Goal: Information Seeking & Learning: Learn about a topic

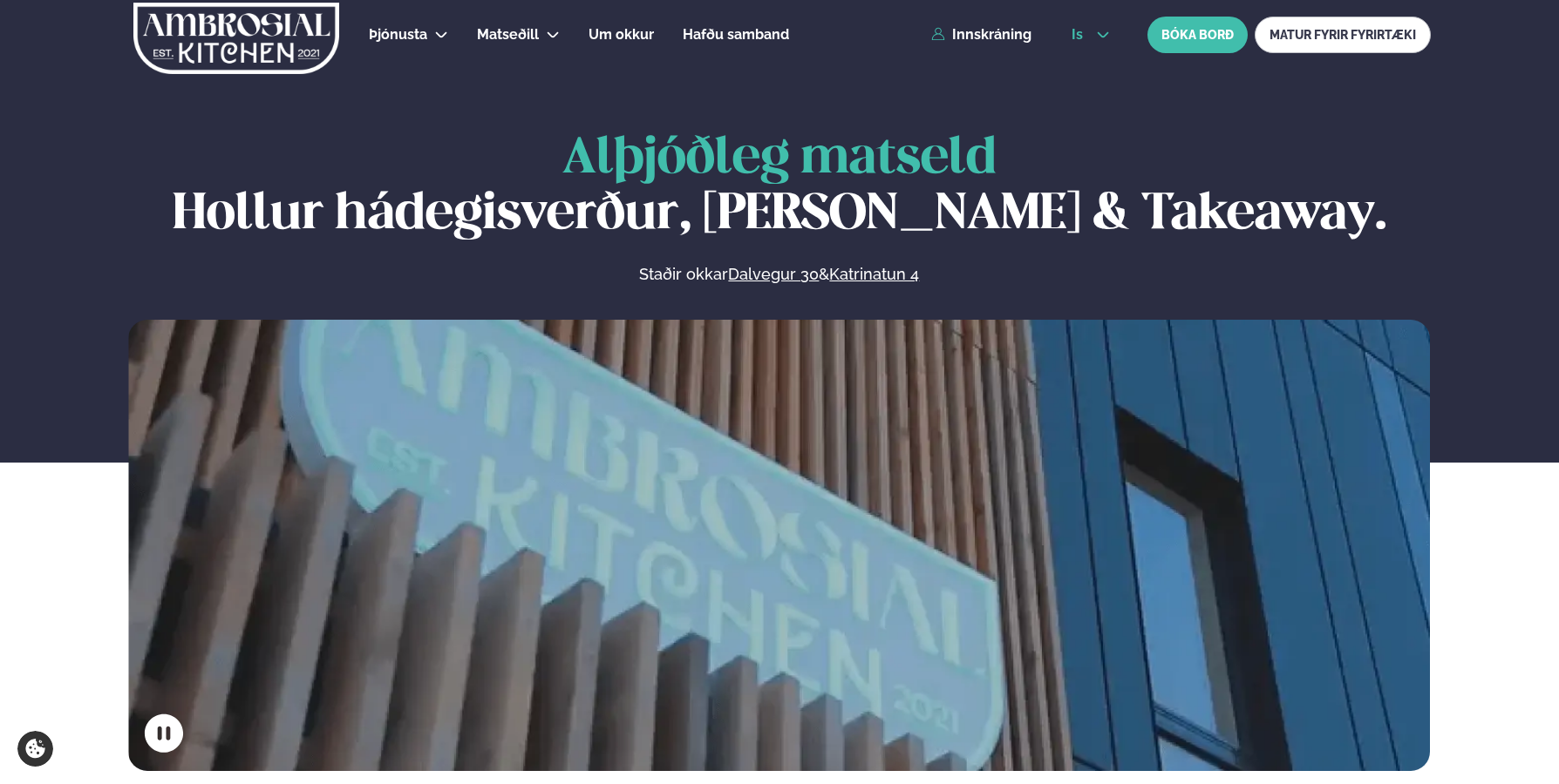
click at [1112, 39] on button "is" at bounding box center [1091, 35] width 65 height 14
click at [1088, 65] on link "en" at bounding box center [1091, 65] width 65 height 35
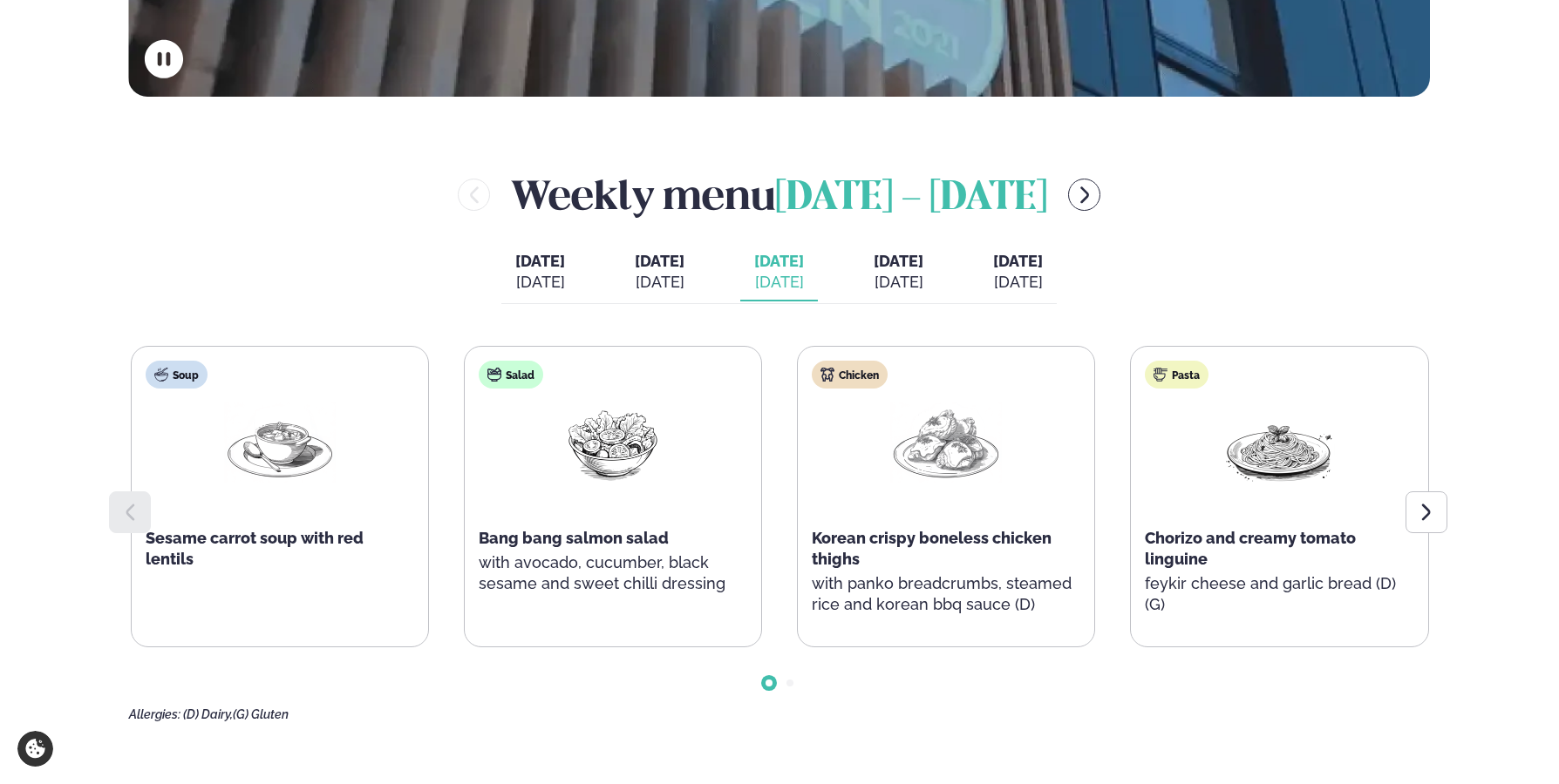
scroll to position [697, 0]
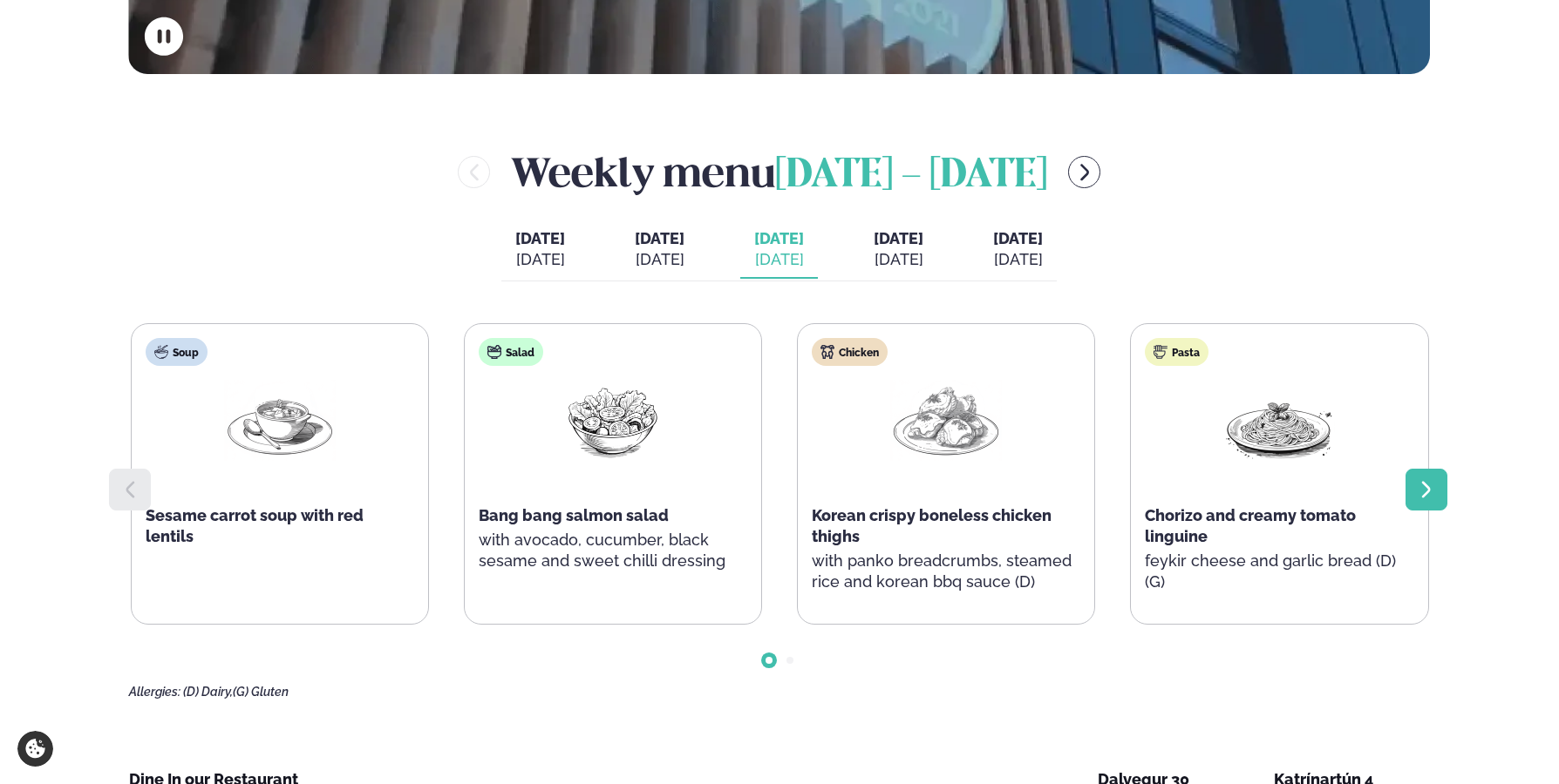
click at [1425, 481] on icon at bounding box center [1427, 489] width 21 height 21
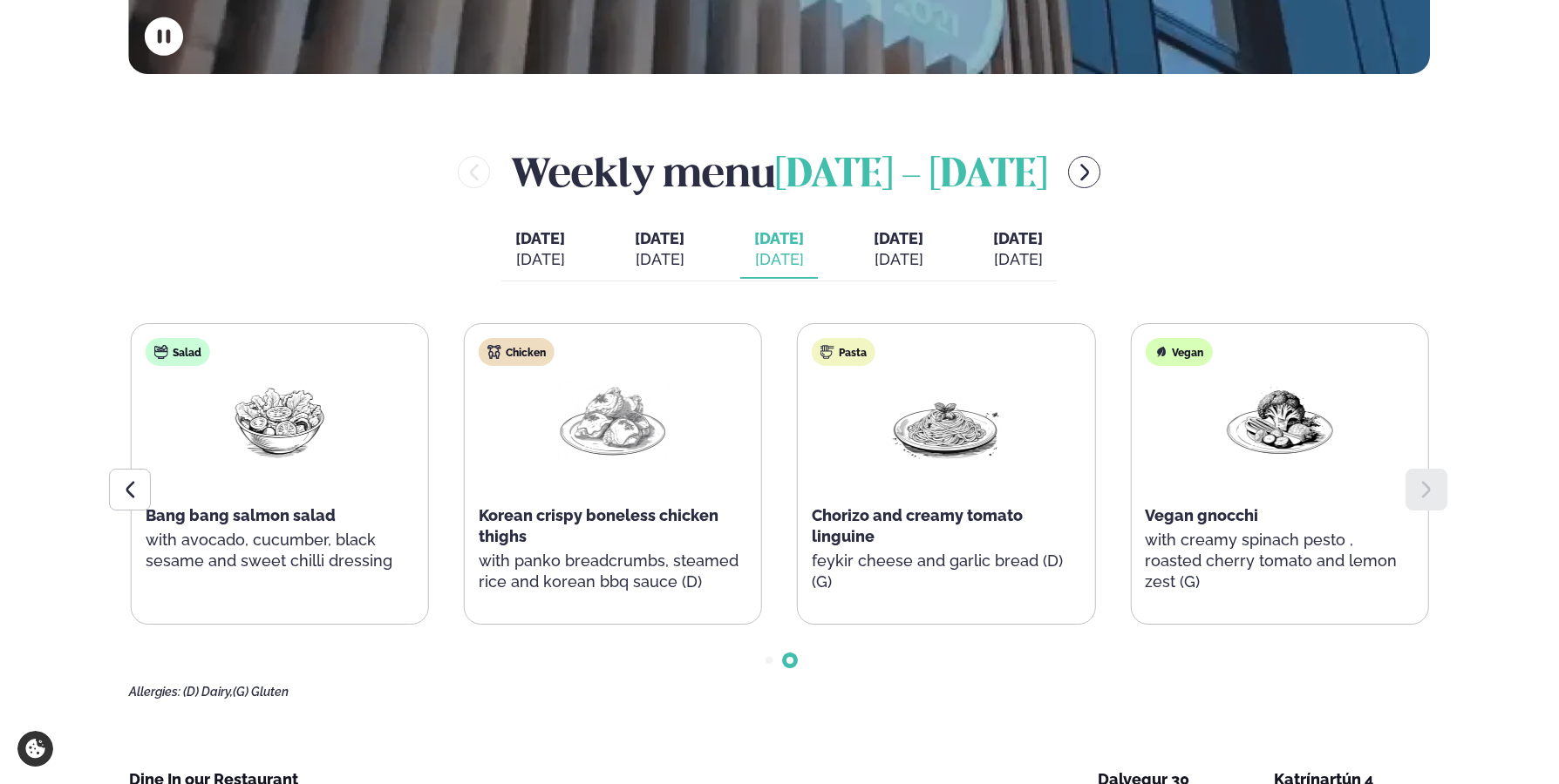
click at [903, 234] on span "[DATE]" at bounding box center [898, 238] width 49 height 19
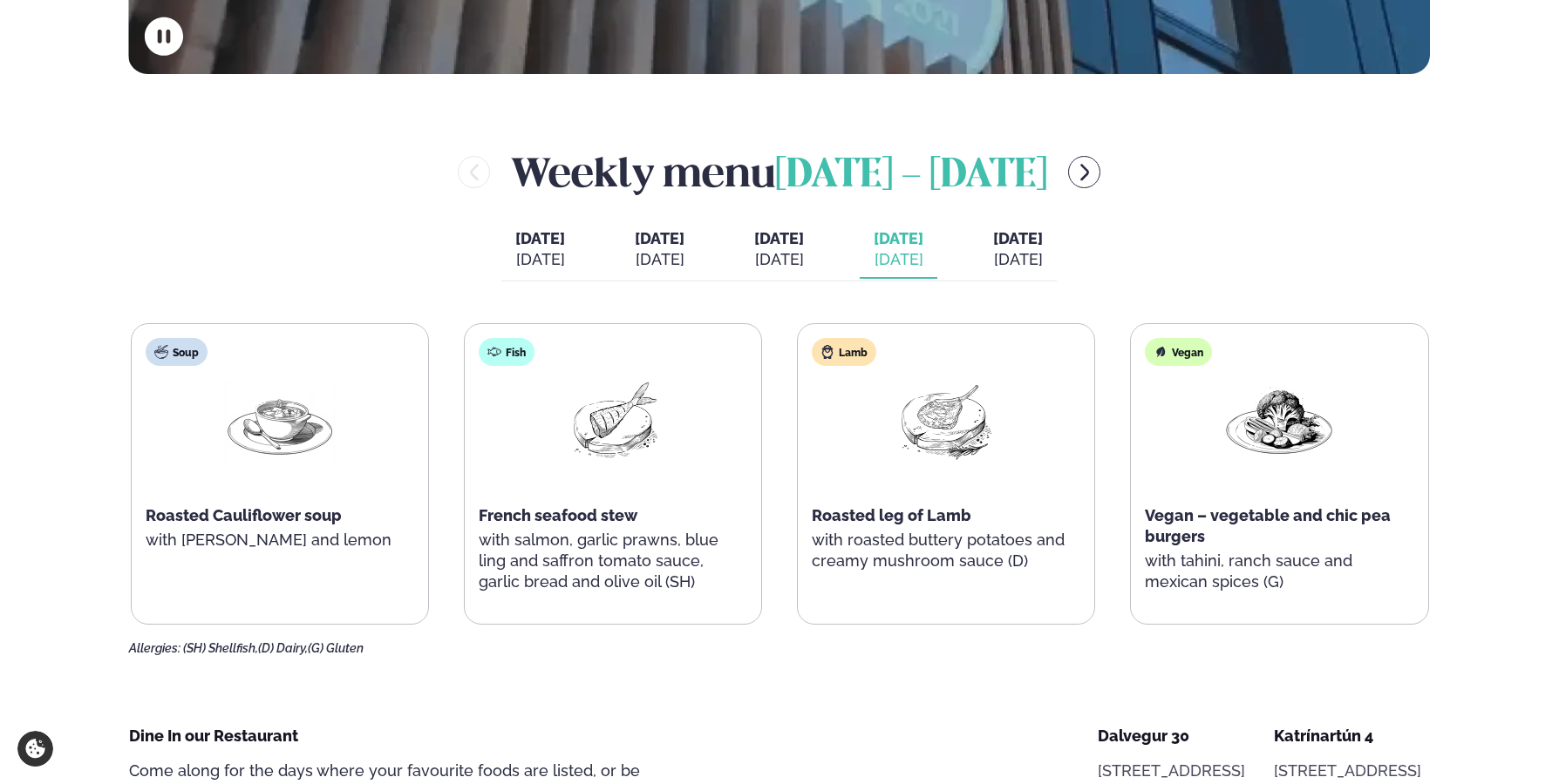
click at [1034, 241] on span "[DATE]" at bounding box center [1018, 238] width 49 height 19
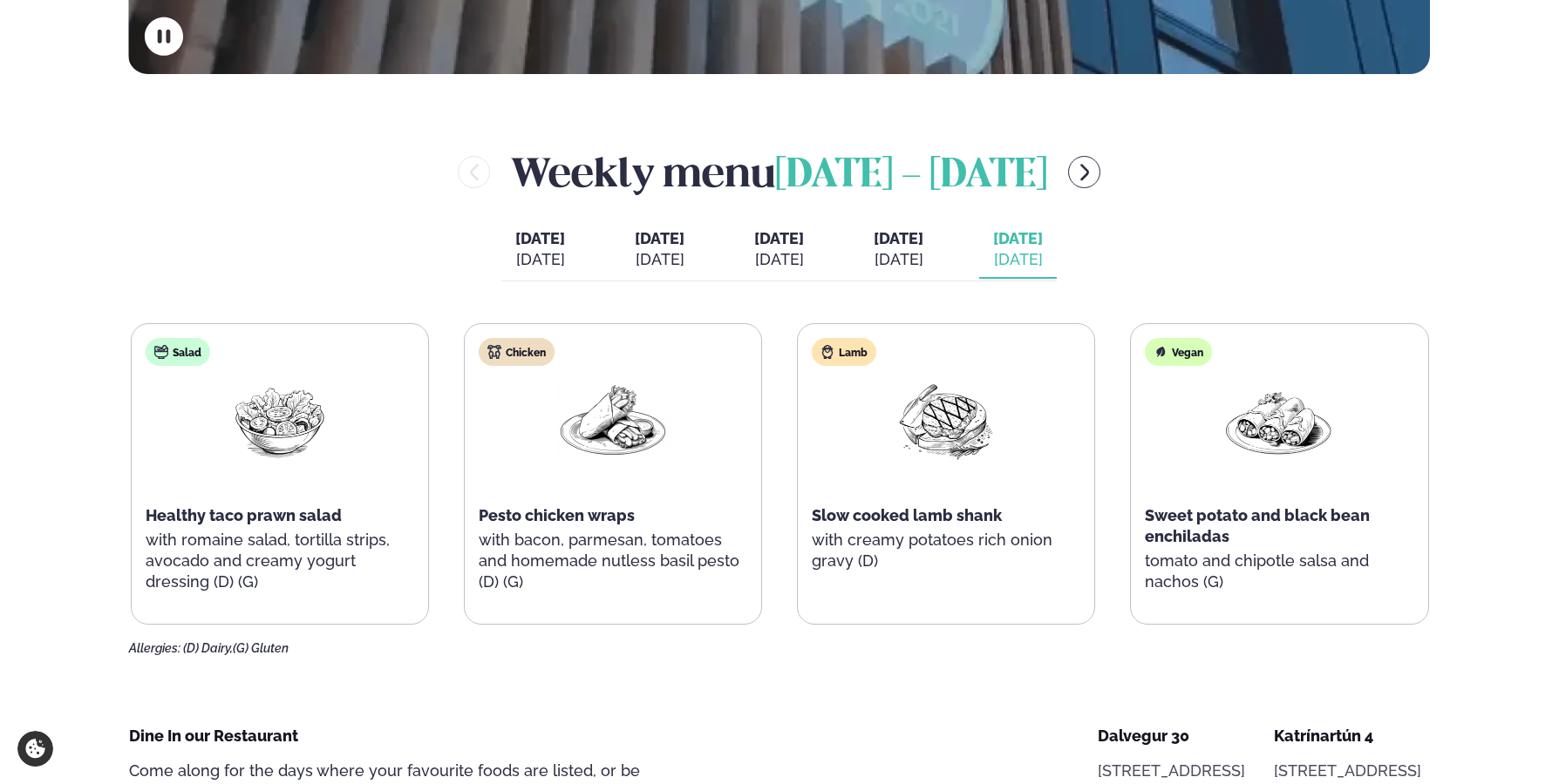
click at [795, 242] on span "[DATE]" at bounding box center [780, 238] width 49 height 21
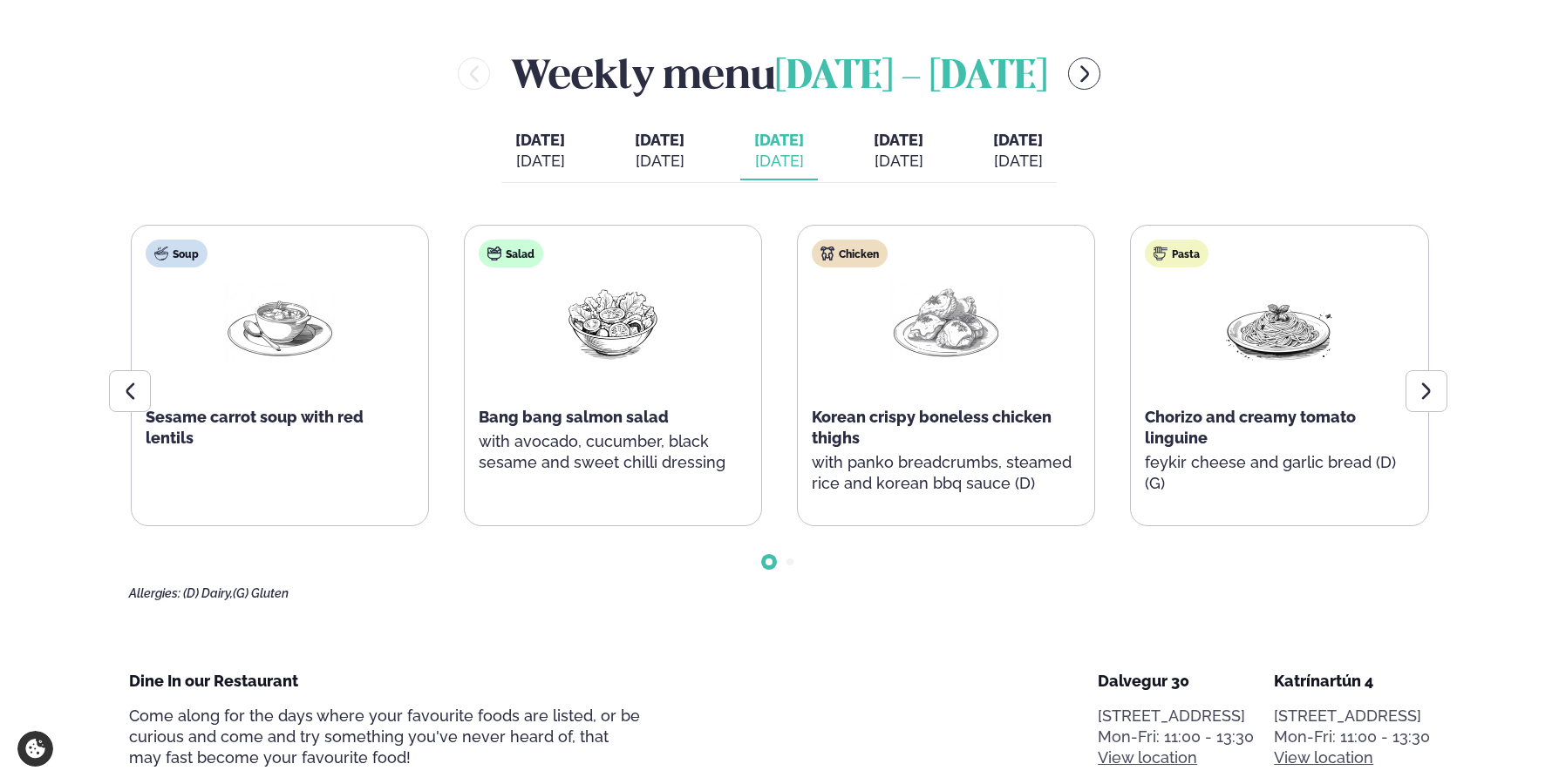
scroll to position [784, 0]
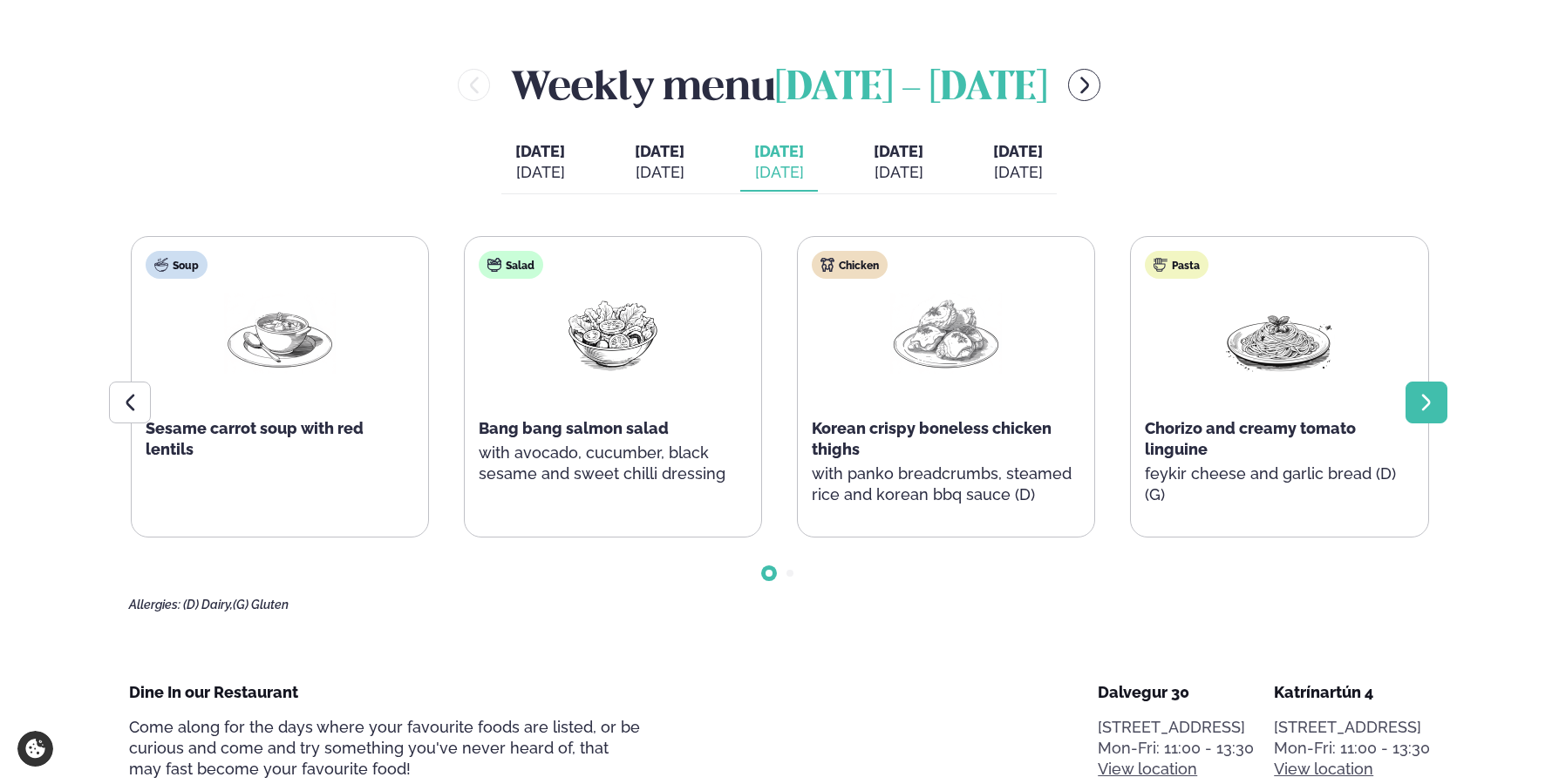
click at [1417, 411] on icon at bounding box center [1427, 402] width 21 height 21
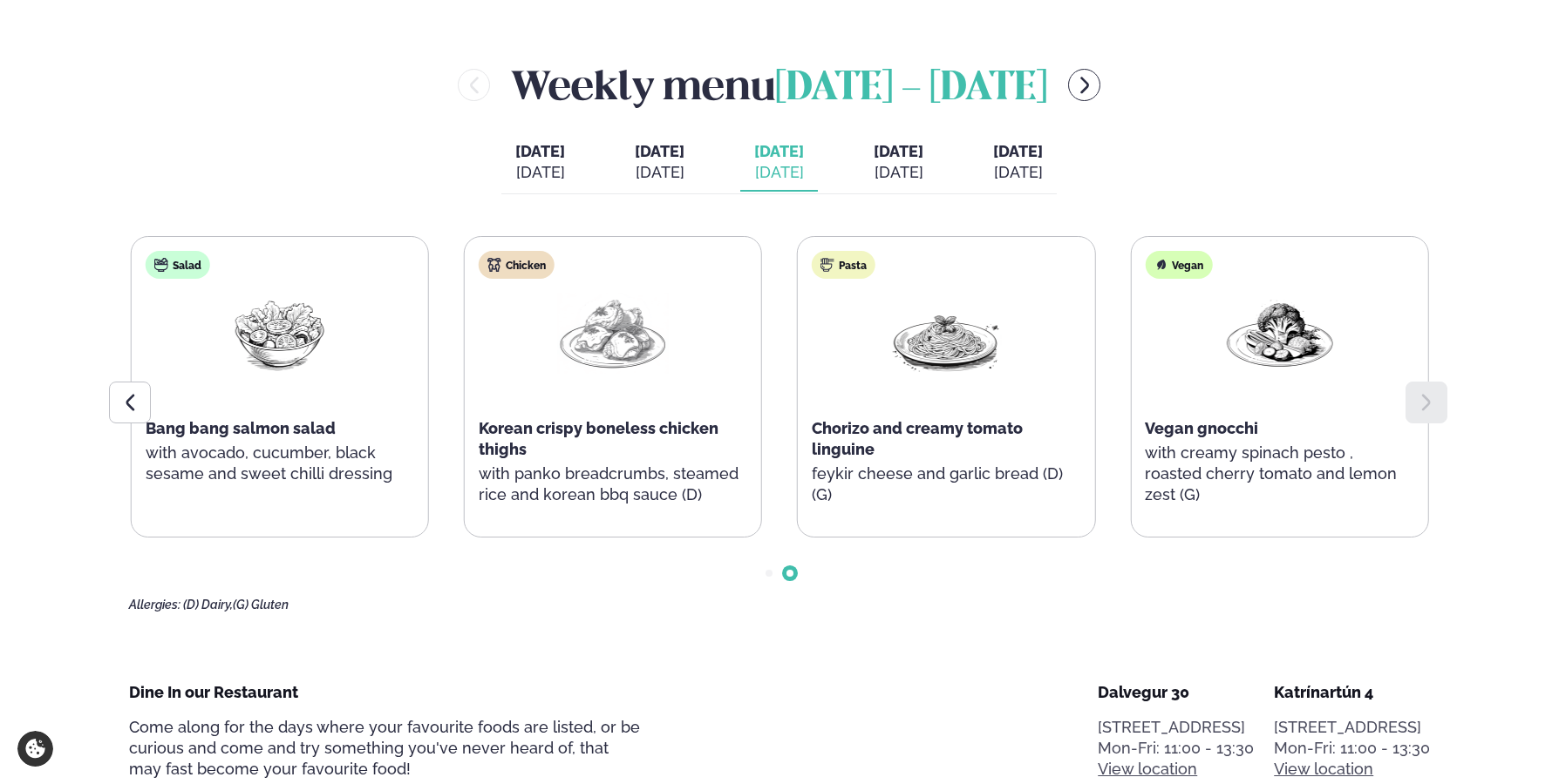
click at [921, 167] on div "[DATE]" at bounding box center [898, 172] width 49 height 21
